Goal: Task Accomplishment & Management: Use online tool/utility

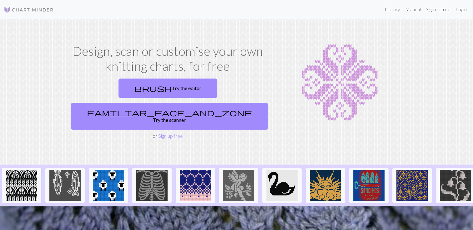
click at [187, 123] on section "Design, scan or customise your own knitting charts, for free brush Try the edit…" at bounding box center [236, 92] width 473 height 146
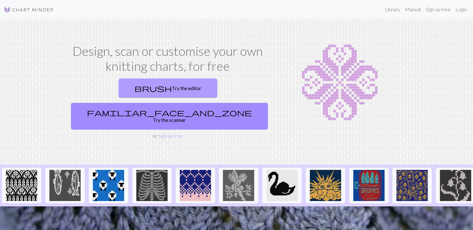
click at [138, 88] on link "brush Try the editor" at bounding box center [167, 88] width 99 height 19
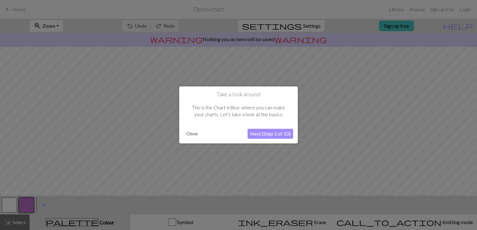
click at [274, 132] on button "Next (Step 1 of 10)" at bounding box center [271, 134] width 46 height 10
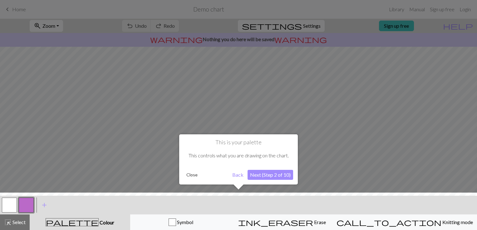
click at [272, 174] on button "Next (Step 2 of 10)" at bounding box center [271, 175] width 46 height 10
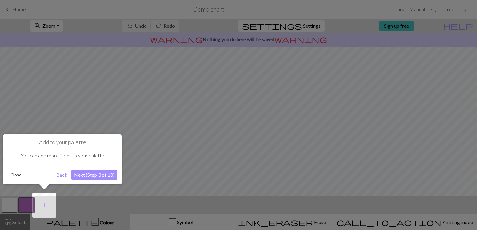
click at [100, 173] on button "Next (Step 3 of 10)" at bounding box center [95, 175] width 46 height 10
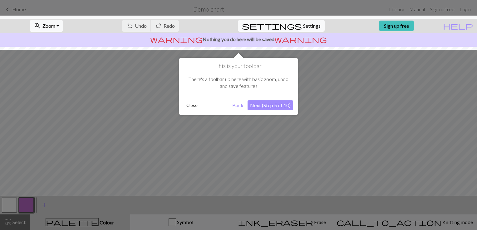
click at [276, 104] on button "Next (Step 5 of 10)" at bounding box center [271, 106] width 46 height 10
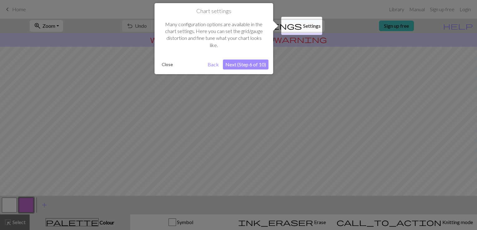
click at [239, 60] on button "Next (Step 6 of 10)" at bounding box center [246, 65] width 46 height 10
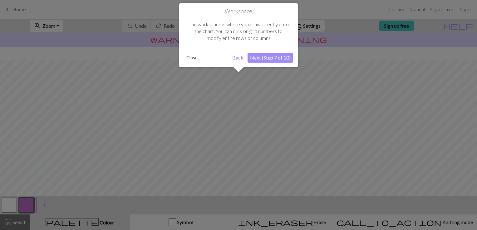
scroll to position [37, 0]
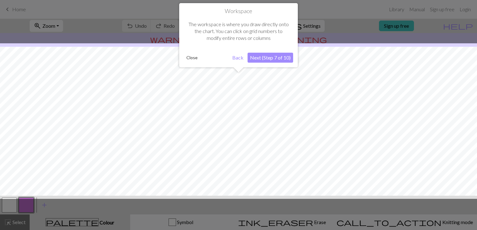
click at [276, 60] on button "Next (Step 7 of 10)" at bounding box center [271, 58] width 46 height 10
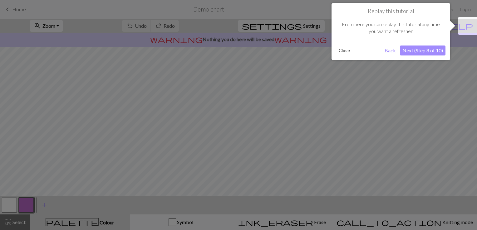
click at [417, 53] on button "Next (Step 8 of 10)" at bounding box center [423, 51] width 46 height 10
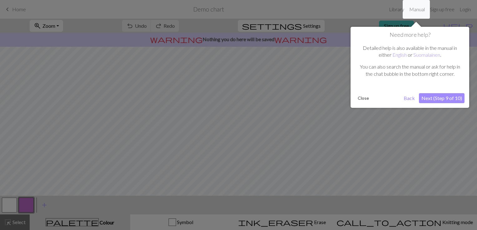
click at [438, 94] on button "Next (Step 9 of 10)" at bounding box center [442, 98] width 46 height 10
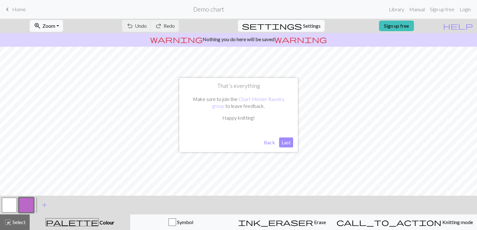
click at [287, 142] on button "Last" at bounding box center [286, 143] width 14 height 10
click at [44, 206] on span "add" at bounding box center [44, 205] width 7 height 9
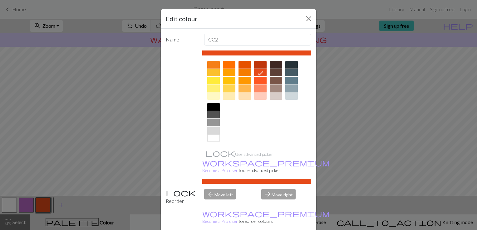
scroll to position [87, 0]
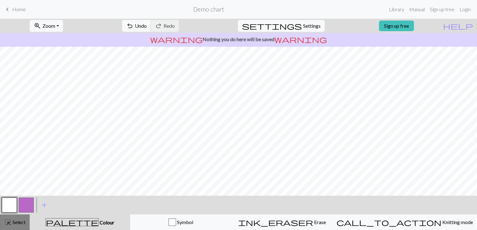
click at [20, 221] on span "Select" at bounding box center [19, 223] width 14 height 6
click at [21, 221] on span "Select" at bounding box center [19, 223] width 14 height 6
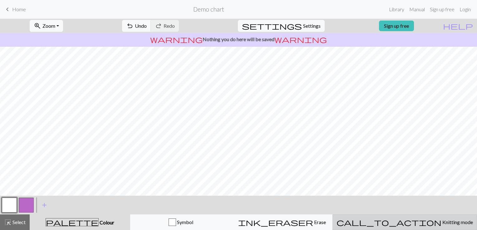
click at [433, 218] on button "call_to_action Knitting mode Knitting mode" at bounding box center [405, 223] width 145 height 16
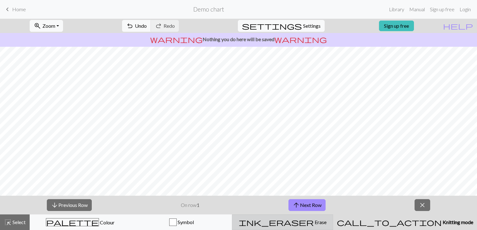
click at [329, 221] on div "ink_eraser Erase Erase" at bounding box center [282, 222] width 93 height 7
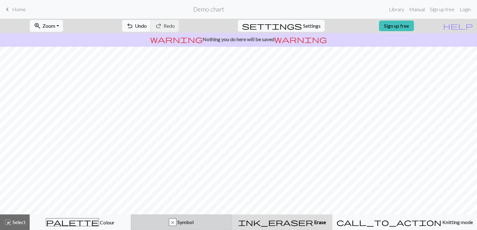
click at [213, 222] on div "x Symbol" at bounding box center [181, 222] width 93 height 7
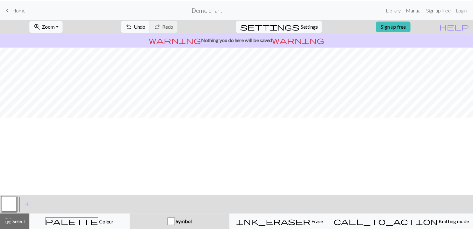
scroll to position [0, 0]
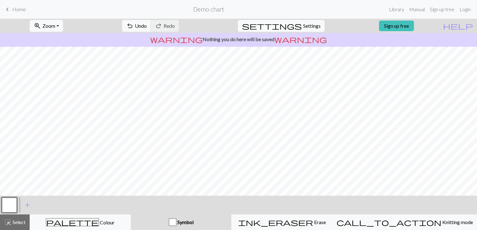
click at [11, 8] on link "keyboard_arrow_left Home" at bounding box center [15, 9] width 22 height 11
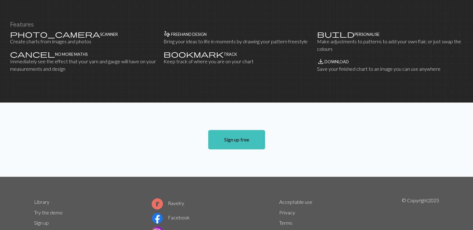
scroll to position [402, 0]
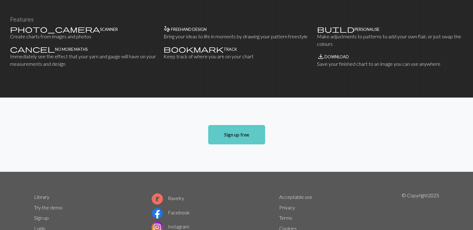
click at [229, 125] on link "Sign up free" at bounding box center [236, 134] width 57 height 19
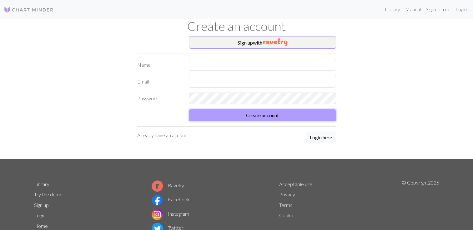
click at [247, 118] on button "Create account" at bounding box center [262, 116] width 147 height 12
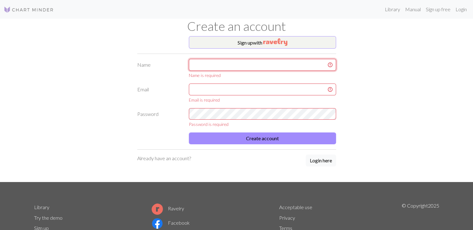
click at [235, 63] on input "text" at bounding box center [262, 65] width 147 height 12
type input "ClafoutySIMS"
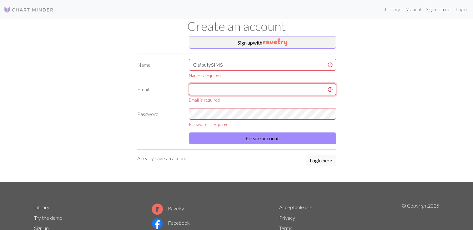
type input "claras.125@icloud.com"
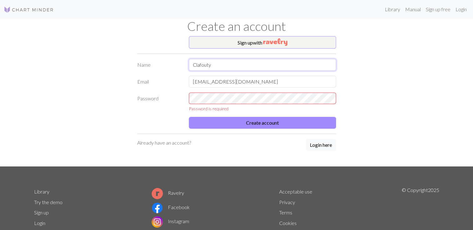
type input "Clafouty"
click at [197, 81] on input "claras.125@icloud.com" at bounding box center [262, 82] width 147 height 12
drag, startPoint x: 248, startPoint y: 80, endPoint x: 185, endPoint y: 82, distance: 63.4
click at [185, 82] on div "claras.125@icloud.com" at bounding box center [262, 82] width 155 height 12
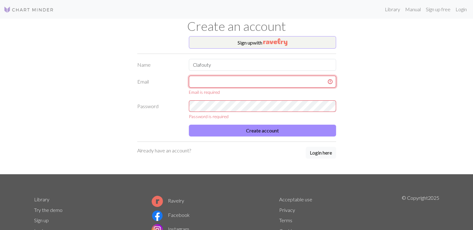
click at [199, 81] on input "text" at bounding box center [262, 82] width 147 height 12
type input "c64489030@gmail.com"
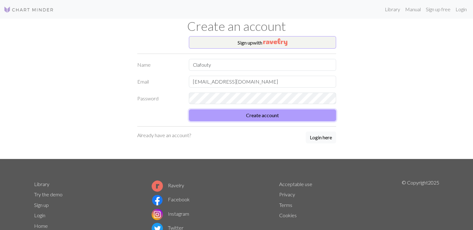
click at [257, 116] on button "Create account" at bounding box center [262, 116] width 147 height 12
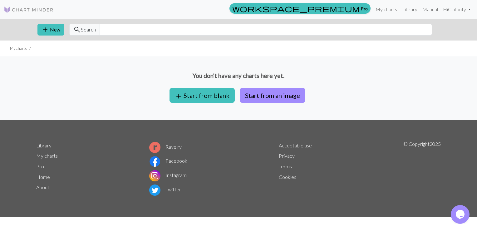
click at [330, 115] on div "You don't have any charts here yet. add Start from blank Start from an image" at bounding box center [238, 89] width 477 height 64
click at [277, 87] on div "You don't have any charts here yet. add Start from blank Start from an image" at bounding box center [238, 89] width 477 height 64
click at [279, 92] on button "Start from an image" at bounding box center [273, 95] width 66 height 15
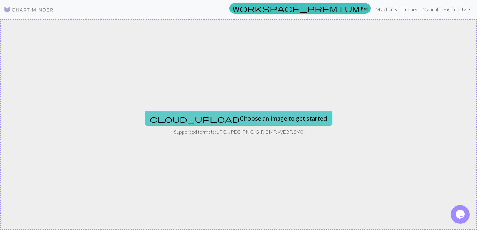
click at [250, 116] on button "cloud_upload Choose an image to get started" at bounding box center [239, 118] width 188 height 15
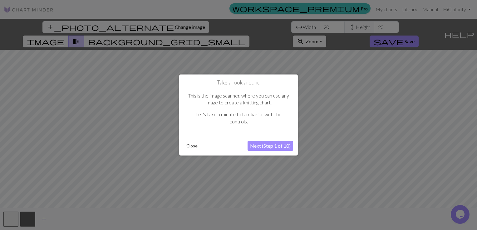
click at [185, 146] on button "Close" at bounding box center [192, 145] width 16 height 9
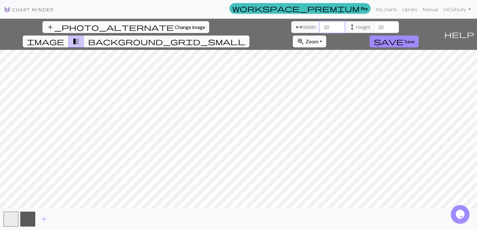
click at [320, 28] on input "20" at bounding box center [332, 27] width 25 height 12
type input "2"
type input "19"
click at [374, 27] on input "20" at bounding box center [386, 27] width 25 height 12
type input "2"
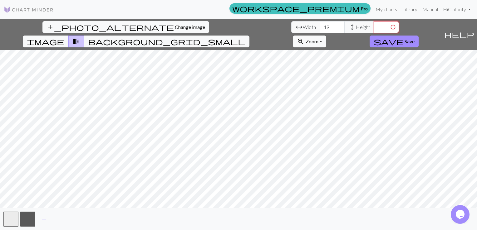
type input "0"
type input "17"
click at [245, 37] on span "background_grid_small" at bounding box center [166, 41] width 157 height 9
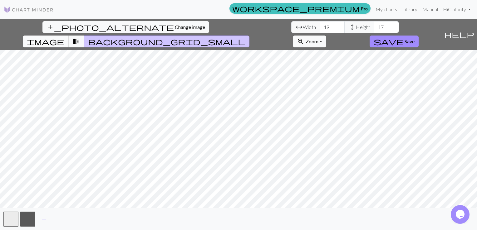
click at [64, 37] on span "image" at bounding box center [45, 41] width 37 height 9
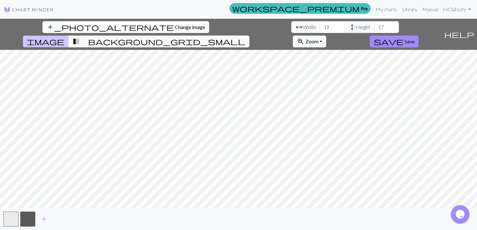
click at [245, 37] on span "background_grid_small" at bounding box center [166, 41] width 157 height 9
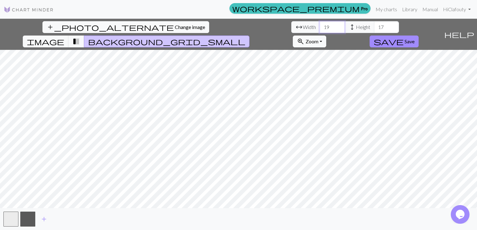
click at [320, 26] on input "19" at bounding box center [332, 27] width 25 height 12
type input "1"
type input "20"
click at [374, 28] on input "17" at bounding box center [386, 27] width 25 height 12
type input "1"
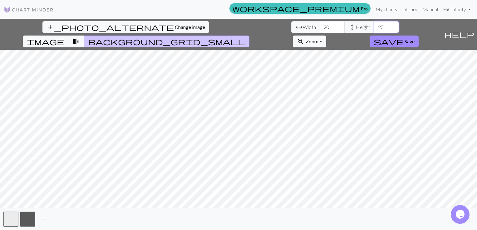
type input "20"
click at [84, 36] on button "transition_fade" at bounding box center [76, 42] width 16 height 12
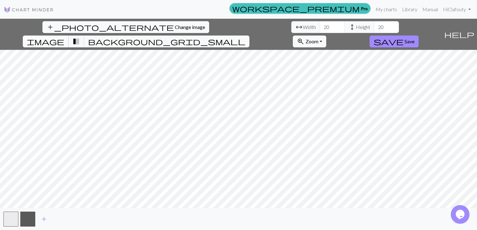
click at [64, 37] on span "image" at bounding box center [45, 41] width 37 height 9
click at [320, 26] on input "21" at bounding box center [332, 27] width 25 height 12
type input "2"
click at [320, 30] on input "-1" at bounding box center [332, 27] width 25 height 12
click at [320, 30] on input "-2" at bounding box center [332, 27] width 25 height 12
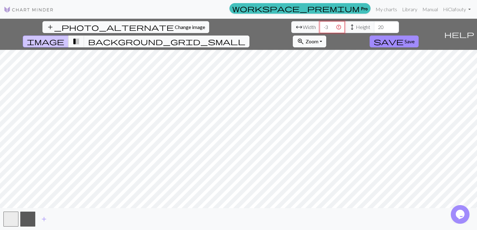
click at [320, 30] on input "-3" at bounding box center [332, 27] width 25 height 12
click at [320, 26] on input "-2" at bounding box center [332, 27] width 25 height 12
click at [320, 26] on input "-1" at bounding box center [332, 27] width 25 height 12
click at [320, 26] on input "0" at bounding box center [332, 27] width 25 height 12
type input "1"
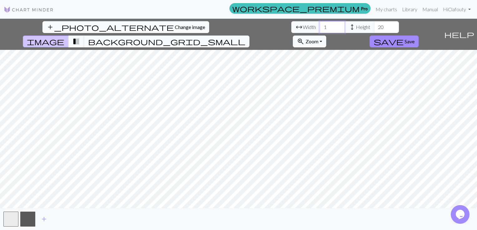
click at [320, 26] on input "1" at bounding box center [332, 27] width 25 height 12
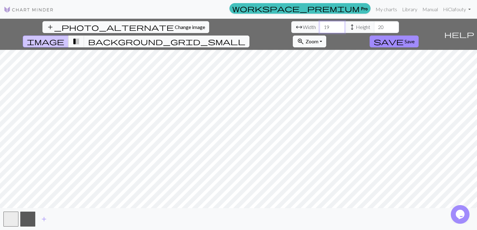
type input "19"
click at [374, 26] on input "20" at bounding box center [386, 27] width 25 height 12
type input "2"
type input "17"
click at [326, 36] on button "zoom_in Zoom Zoom" at bounding box center [309, 42] width 33 height 12
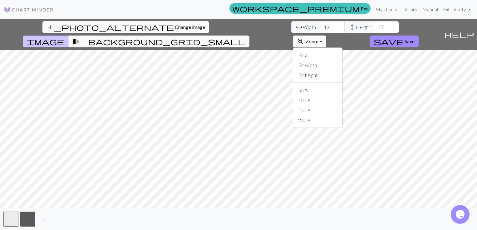
click at [326, 36] on button "zoom_in Zoom Zoom" at bounding box center [309, 42] width 33 height 12
click at [32, 219] on button "button" at bounding box center [27, 219] width 15 height 15
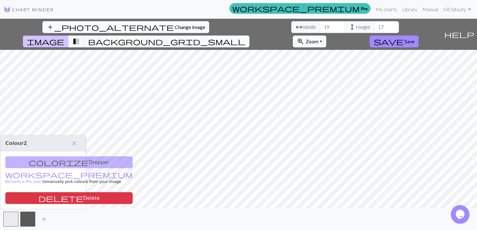
click at [63, 192] on div "colorize Dropper workspace_premium Become a Pro user to manually pick colours f…" at bounding box center [43, 181] width 86 height 58
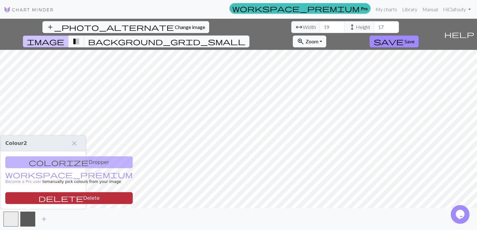
click at [61, 196] on button "delete Delete" at bounding box center [68, 199] width 127 height 12
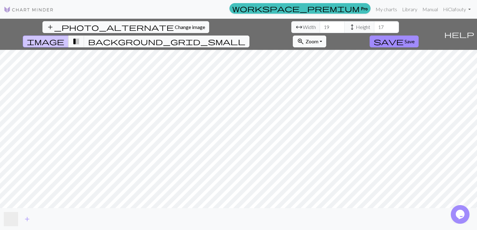
click at [11, 215] on button "button" at bounding box center [10, 219] width 15 height 15
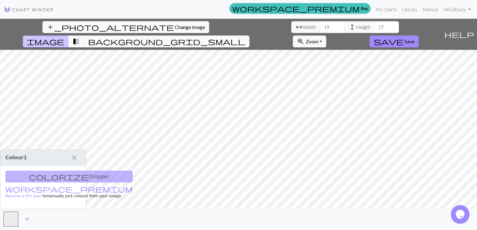
click at [77, 156] on span "close" at bounding box center [74, 158] width 7 height 9
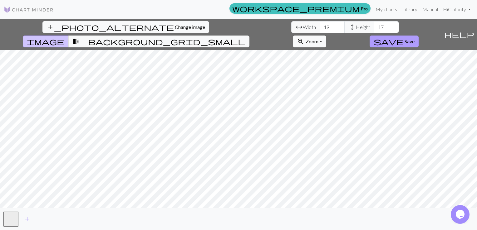
click at [419, 36] on button "save Save" at bounding box center [394, 42] width 49 height 12
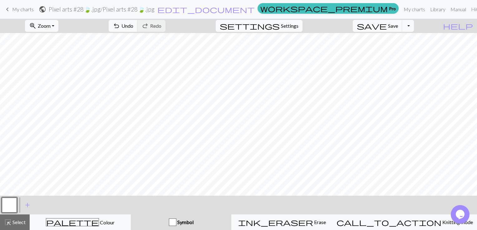
click at [299, 23] on span "Settings" at bounding box center [289, 25] width 17 height 7
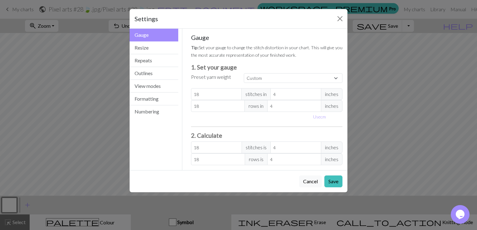
click at [155, 41] on button "Gauge" at bounding box center [154, 35] width 49 height 13
click at [343, 17] on button "Close" at bounding box center [340, 19] width 10 height 10
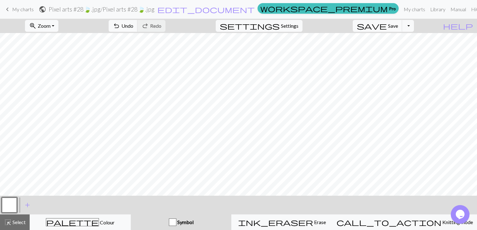
click at [17, 11] on span "My charts" at bounding box center [23, 9] width 22 height 6
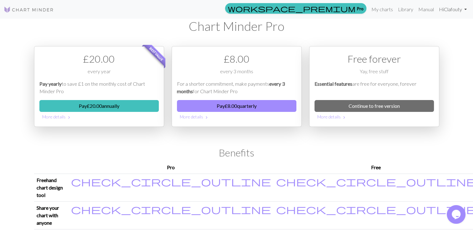
click at [463, 8] on link "Hi Clafouty" at bounding box center [452, 9] width 33 height 12
click at [385, 6] on link "My charts" at bounding box center [382, 9] width 27 height 12
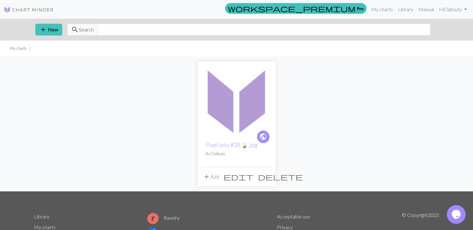
click at [250, 178] on span "edit" at bounding box center [238, 177] width 30 height 9
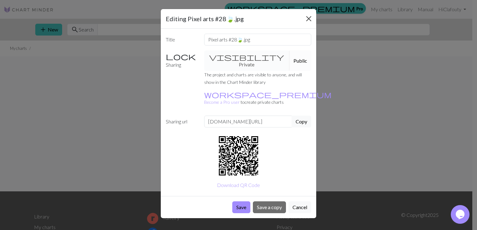
drag, startPoint x: 314, startPoint y: 13, endPoint x: 311, endPoint y: 17, distance: 4.6
click at [311, 17] on div "Editing Pixel arts #28🍃.jpg" at bounding box center [239, 19] width 156 height 20
click at [311, 17] on button "Close" at bounding box center [309, 19] width 10 height 10
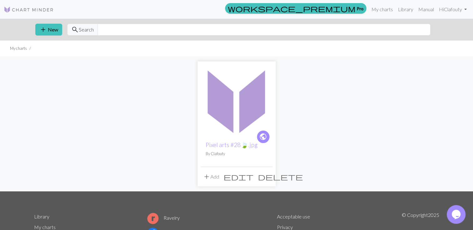
click at [267, 175] on span "delete" at bounding box center [280, 177] width 45 height 9
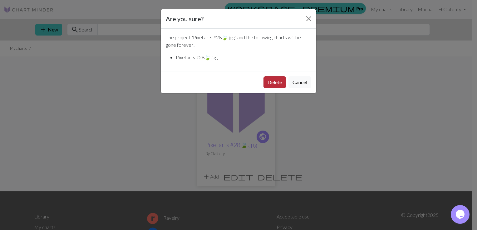
click at [276, 77] on button "Delete" at bounding box center [275, 83] width 22 height 12
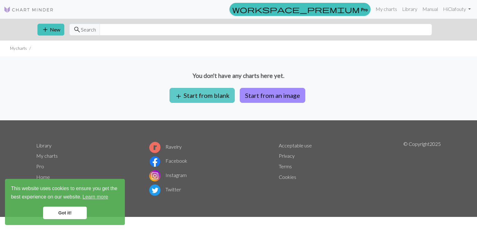
click at [207, 97] on button "add Start from blank" at bounding box center [202, 95] width 65 height 15
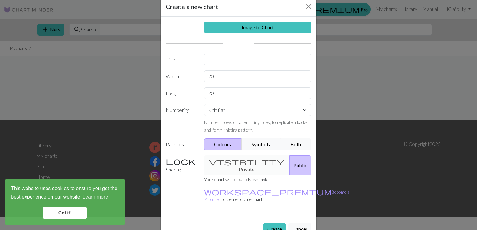
scroll to position [12, 0]
click at [223, 80] on input "20" at bounding box center [257, 76] width 107 height 12
type input "2"
type input "19"
click at [222, 92] on input "20" at bounding box center [257, 93] width 107 height 12
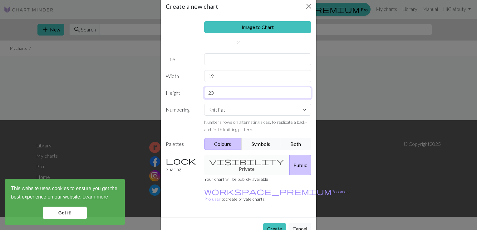
type input "2"
type input "17"
click at [267, 106] on select "Knit flat Knit in the round Lace knitting Cross stitch" at bounding box center [257, 110] width 107 height 12
click at [246, 109] on select "Knit flat Knit in the round Lace knitting Cross stitch" at bounding box center [257, 110] width 107 height 12
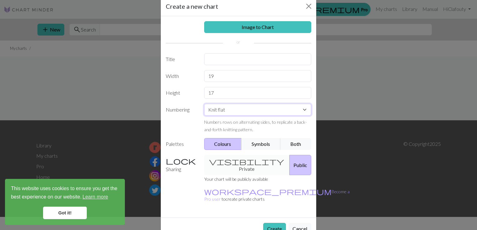
click at [246, 109] on select "Knit flat Knit in the round Lace knitting Cross stitch" at bounding box center [257, 110] width 107 height 12
click at [258, 145] on button "Symbols" at bounding box center [260, 144] width 39 height 12
click at [220, 142] on button "Colours" at bounding box center [223, 144] width 38 height 12
click at [252, 142] on button "Symbols" at bounding box center [260, 144] width 39 height 12
click at [225, 145] on button "Colours" at bounding box center [223, 144] width 38 height 12
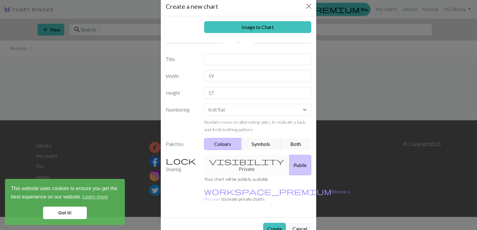
click at [240, 159] on div "visibility Private Public" at bounding box center [258, 165] width 115 height 20
click at [239, 163] on div "visibility Private Public" at bounding box center [258, 165] width 115 height 20
drag, startPoint x: 246, startPoint y: 158, endPoint x: 234, endPoint y: 168, distance: 15.8
click at [234, 168] on div "Sharing visibility Private Public Your chart will be publicly available workspa…" at bounding box center [238, 181] width 153 height 53
drag, startPoint x: 234, startPoint y: 168, endPoint x: 223, endPoint y: 166, distance: 10.8
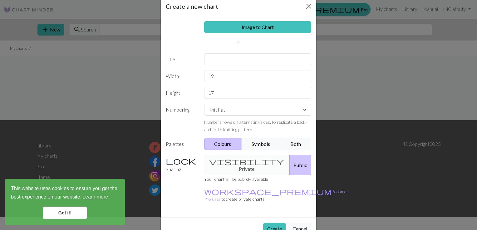
click at [223, 166] on div "visibility Private Public" at bounding box center [258, 165] width 115 height 20
click at [290, 161] on button "Public" at bounding box center [301, 165] width 22 height 20
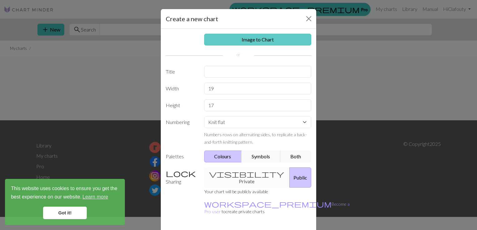
click at [256, 36] on link "Image to Chart" at bounding box center [257, 40] width 107 height 12
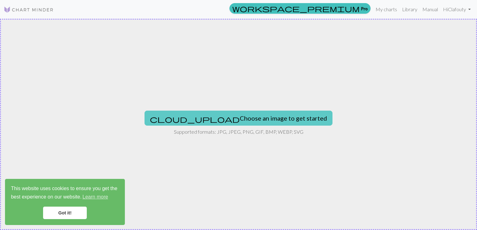
click at [245, 119] on button "cloud_upload Choose an image to get started" at bounding box center [239, 118] width 188 height 15
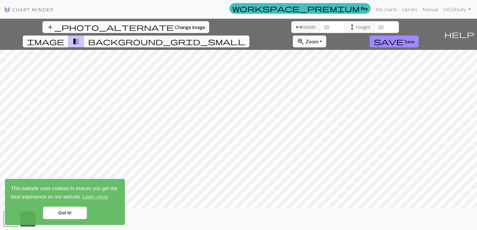
click at [78, 212] on link "Got it!" at bounding box center [65, 213] width 44 height 12
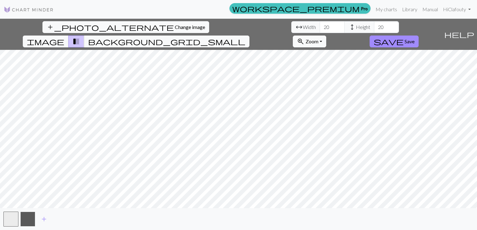
click at [27, 220] on button "button" at bounding box center [27, 219] width 15 height 15
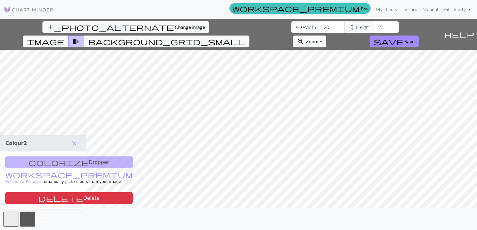
click at [55, 164] on div "colorize Dropper workspace_premium Become a Pro user to manually pick colours f…" at bounding box center [43, 181] width 86 height 58
click at [64, 37] on span "image" at bounding box center [45, 41] width 37 height 9
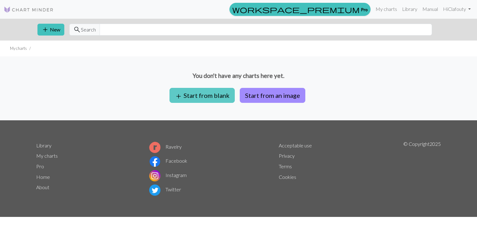
click at [210, 97] on button "add Start from blank" at bounding box center [202, 95] width 65 height 15
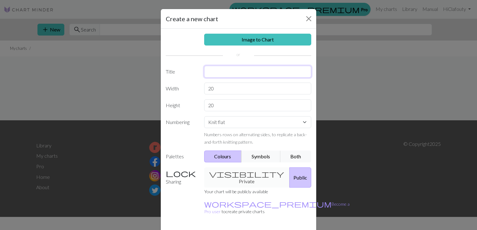
click at [212, 74] on input "text" at bounding box center [257, 72] width 107 height 12
type input "cat test"
click at [220, 91] on input "20" at bounding box center [257, 89] width 107 height 12
type input "2"
type input "19"
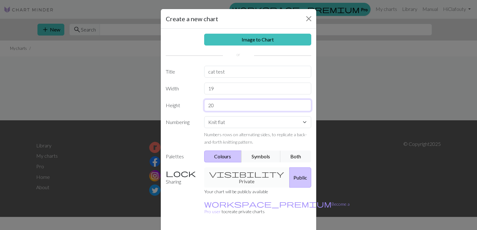
click at [210, 105] on input "20" at bounding box center [257, 106] width 107 height 12
type input "2"
type input "17"
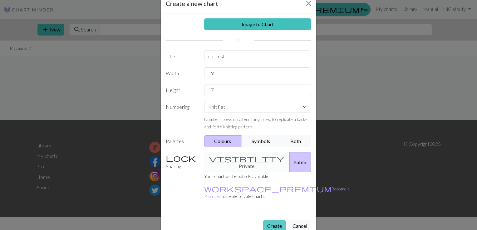
click at [275, 220] on button "Create" at bounding box center [274, 226] width 23 height 12
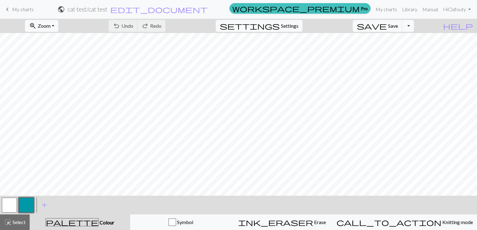
click at [22, 201] on button "button" at bounding box center [26, 205] width 15 height 15
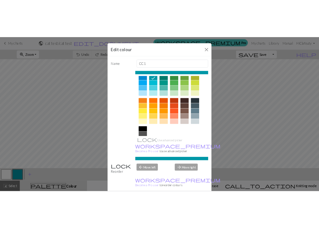
scroll to position [78, 0]
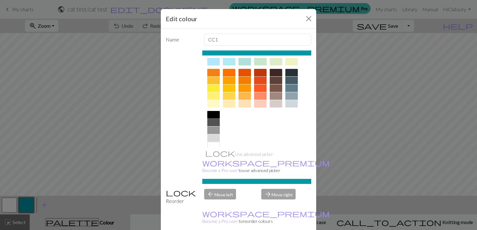
click at [212, 113] on div at bounding box center [213, 114] width 12 height 7
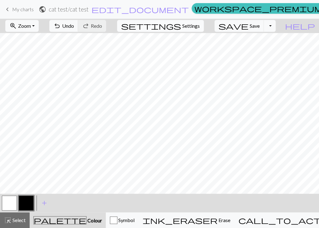
click at [195, 31] on button "settings Settings" at bounding box center [160, 26] width 87 height 12
select select "aran"
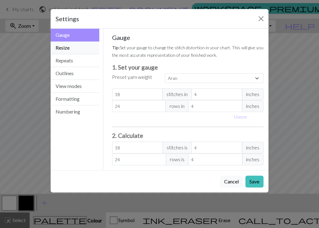
click at [79, 46] on button "Resize" at bounding box center [75, 48] width 49 height 13
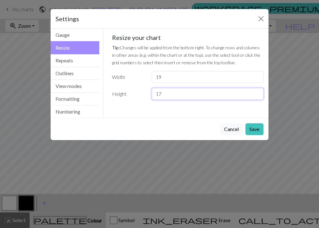
click at [166, 93] on input "17" at bounding box center [208, 94] width 112 height 12
type input "18"
click at [254, 131] on button "Save" at bounding box center [254, 129] width 18 height 12
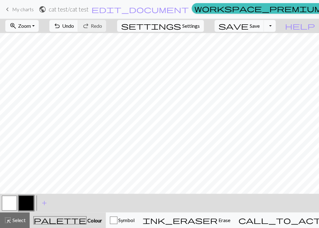
click at [8, 210] on button "button" at bounding box center [9, 203] width 15 height 15
click at [34, 207] on div at bounding box center [26, 203] width 17 height 17
click at [27, 206] on button "button" at bounding box center [26, 203] width 15 height 15
click at [5, 206] on button "button" at bounding box center [9, 203] width 15 height 15
click at [24, 201] on button "button" at bounding box center [26, 203] width 15 height 15
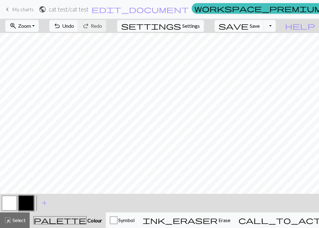
click at [16, 203] on button "button" at bounding box center [9, 203] width 15 height 15
click at [27, 198] on button "button" at bounding box center [26, 203] width 15 height 15
click at [20, 205] on button "button" at bounding box center [26, 203] width 15 height 15
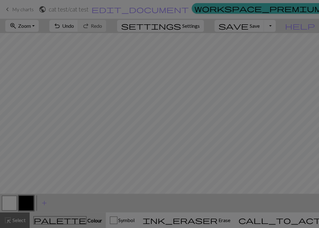
click at [10, 205] on div "Edit colour Name CC1 Use advanced picker workspace_premium Become a Pro user to…" at bounding box center [159, 114] width 319 height 228
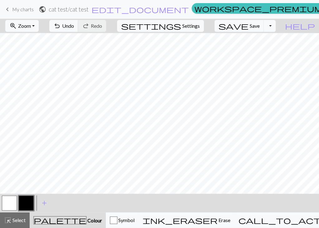
click at [10, 205] on button "button" at bounding box center [9, 203] width 15 height 15
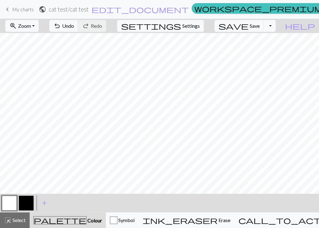
click at [30, 202] on button "button" at bounding box center [26, 203] width 15 height 15
click at [125, 217] on div "Symbol" at bounding box center [122, 220] width 25 height 7
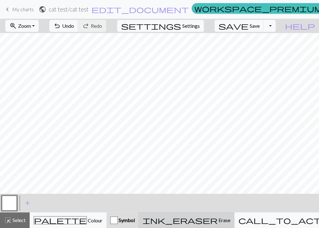
click at [218, 218] on span "Erase" at bounding box center [224, 220] width 13 height 6
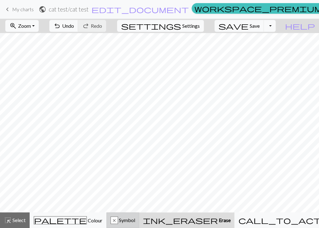
click at [135, 218] on div "x Symbol" at bounding box center [123, 220] width 25 height 7
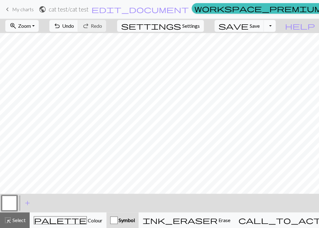
click at [276, 28] on button "Toggle Dropdown" at bounding box center [270, 26] width 12 height 12
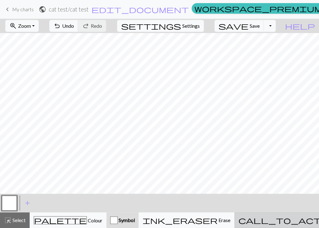
click at [289, 216] on button "call_to_action Knitting mode Knitting mode" at bounding box center [307, 221] width 145 height 16
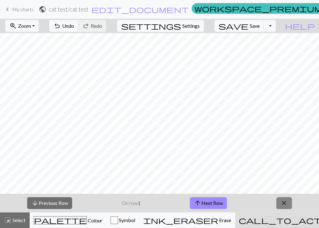
click at [287, 203] on span "close" at bounding box center [283, 203] width 7 height 9
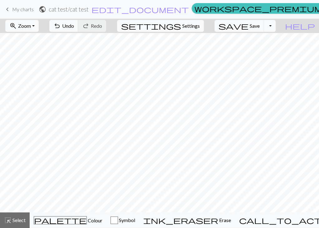
scroll to position [2, 0]
click at [31, 27] on span "Zoom" at bounding box center [24, 26] width 13 height 6
click at [35, 35] on button "Fit all" at bounding box center [30, 40] width 49 height 10
click at [31, 26] on span "Zoom" at bounding box center [24, 26] width 13 height 6
click at [37, 48] on button "Fit width" at bounding box center [30, 50] width 49 height 10
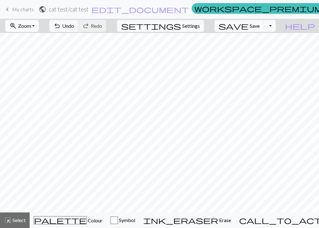
click at [31, 26] on span "Zoom" at bounding box center [24, 26] width 13 height 6
click at [37, 58] on button "Fit height" at bounding box center [30, 60] width 49 height 10
click at [31, 25] on span "Zoom" at bounding box center [24, 26] width 13 height 6
click at [34, 87] on button "100%" at bounding box center [30, 85] width 49 height 10
click at [31, 26] on span "Zoom" at bounding box center [24, 26] width 13 height 6
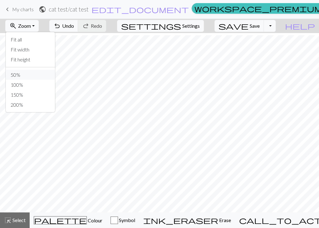
click at [33, 72] on button "50%" at bounding box center [30, 75] width 49 height 10
click at [31, 27] on span "Zoom" at bounding box center [24, 26] width 13 height 6
click at [38, 96] on button "150%" at bounding box center [30, 95] width 49 height 10
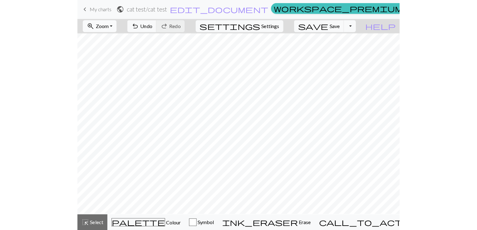
scroll to position [3, 0]
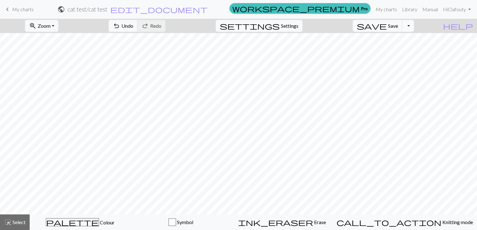
click at [414, 27] on button "Toggle Dropdown" at bounding box center [408, 26] width 12 height 12
click at [407, 46] on button "save_alt Download" at bounding box center [362, 50] width 103 height 10
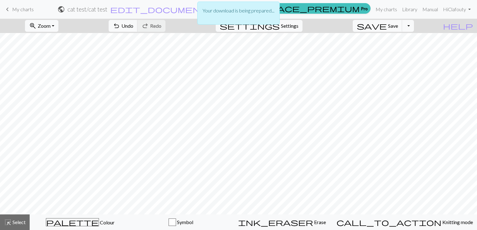
scroll to position [0, 0]
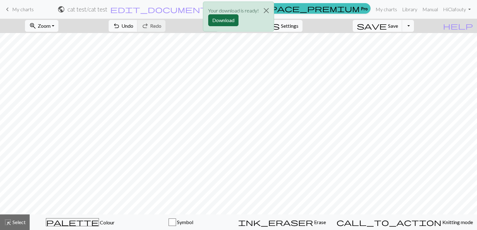
click at [220, 18] on button "Download" at bounding box center [223, 20] width 30 height 12
